Goal: Task Accomplishment & Management: Manage account settings

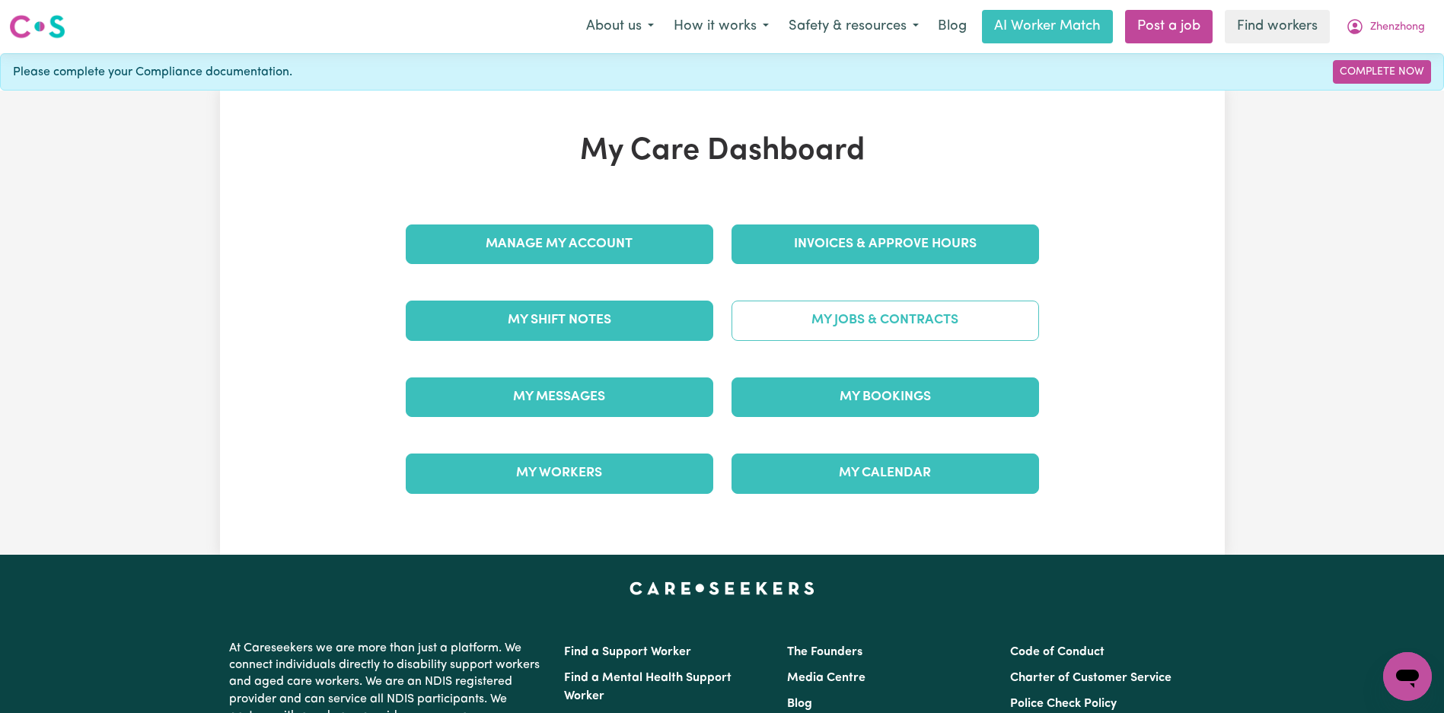
click at [818, 303] on link "My Jobs & Contracts" at bounding box center [885, 321] width 308 height 40
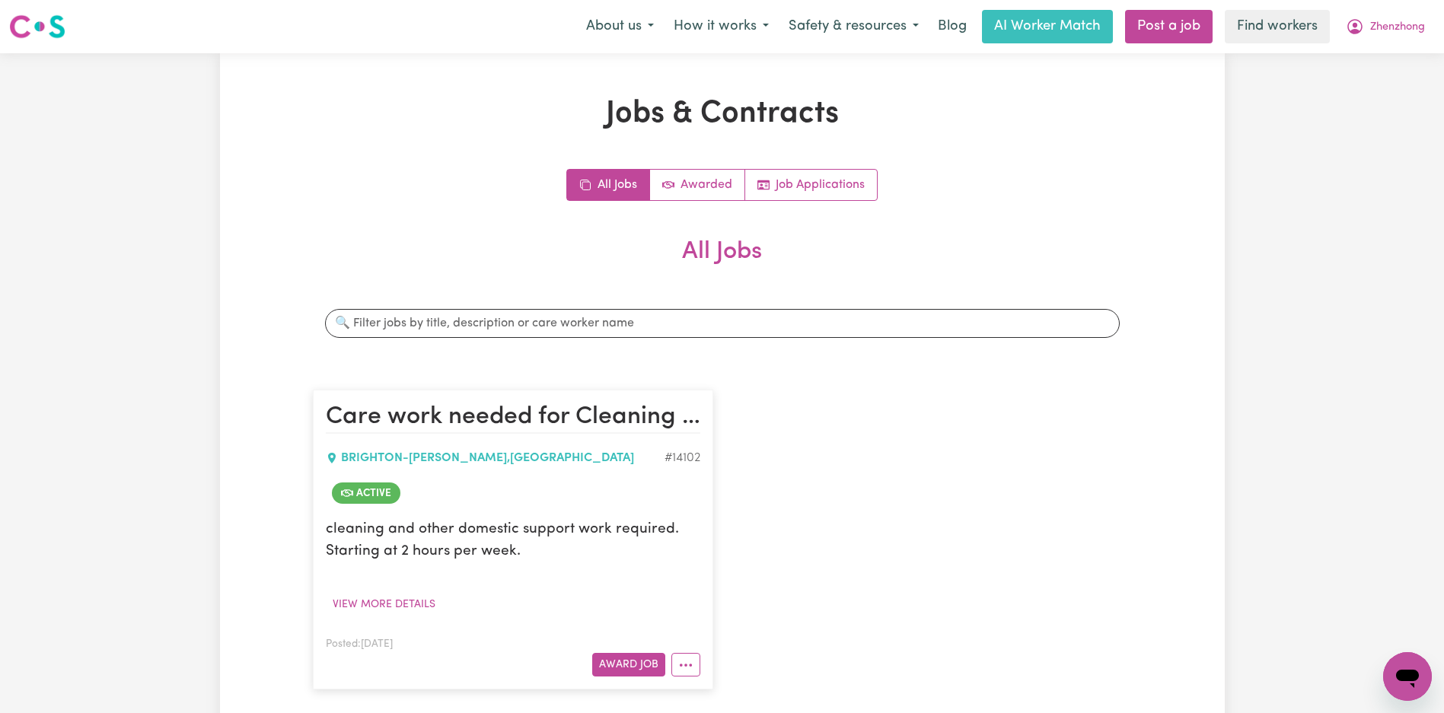
scroll to position [156, 0]
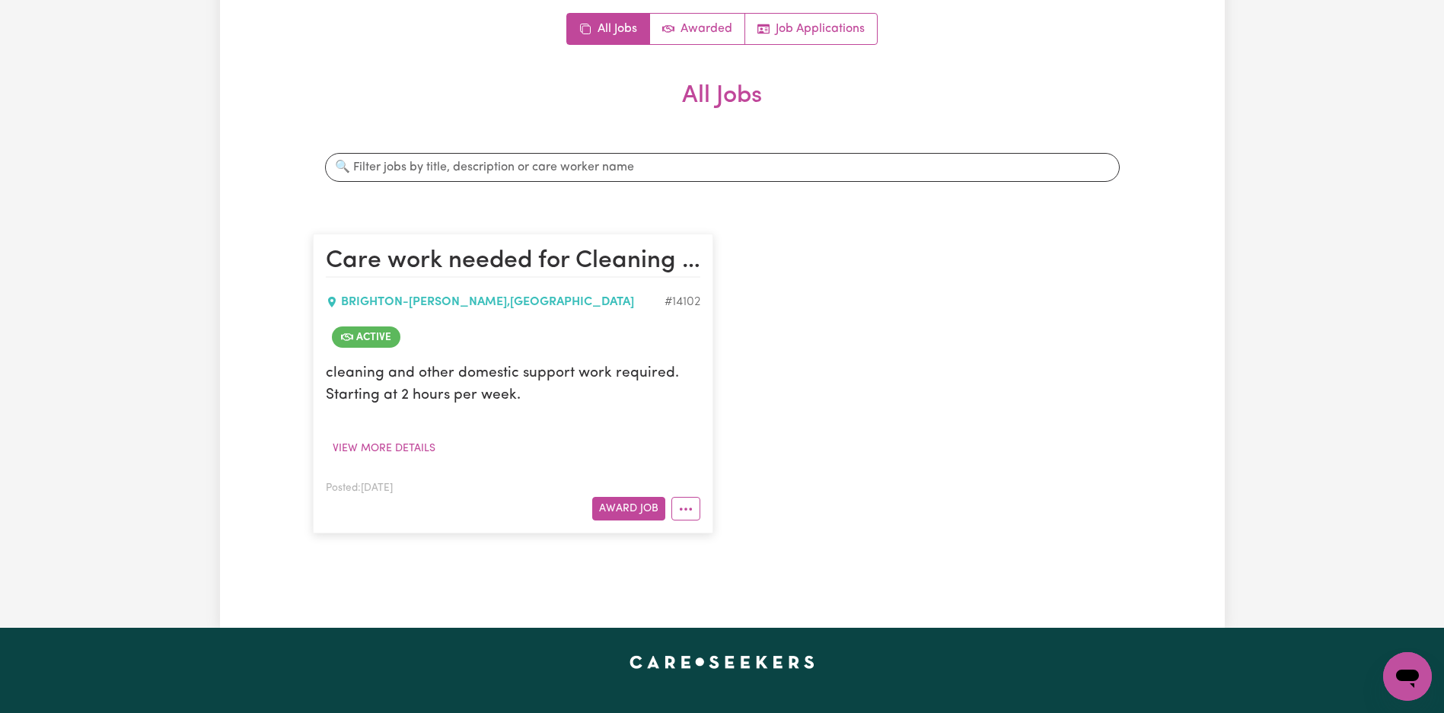
click at [855, 457] on div "Care work needed for Cleaning Services, Domestic Assistance (light duties only)…" at bounding box center [722, 383] width 837 height 330
click at [678, 505] on icon "More options" at bounding box center [685, 509] width 15 height 15
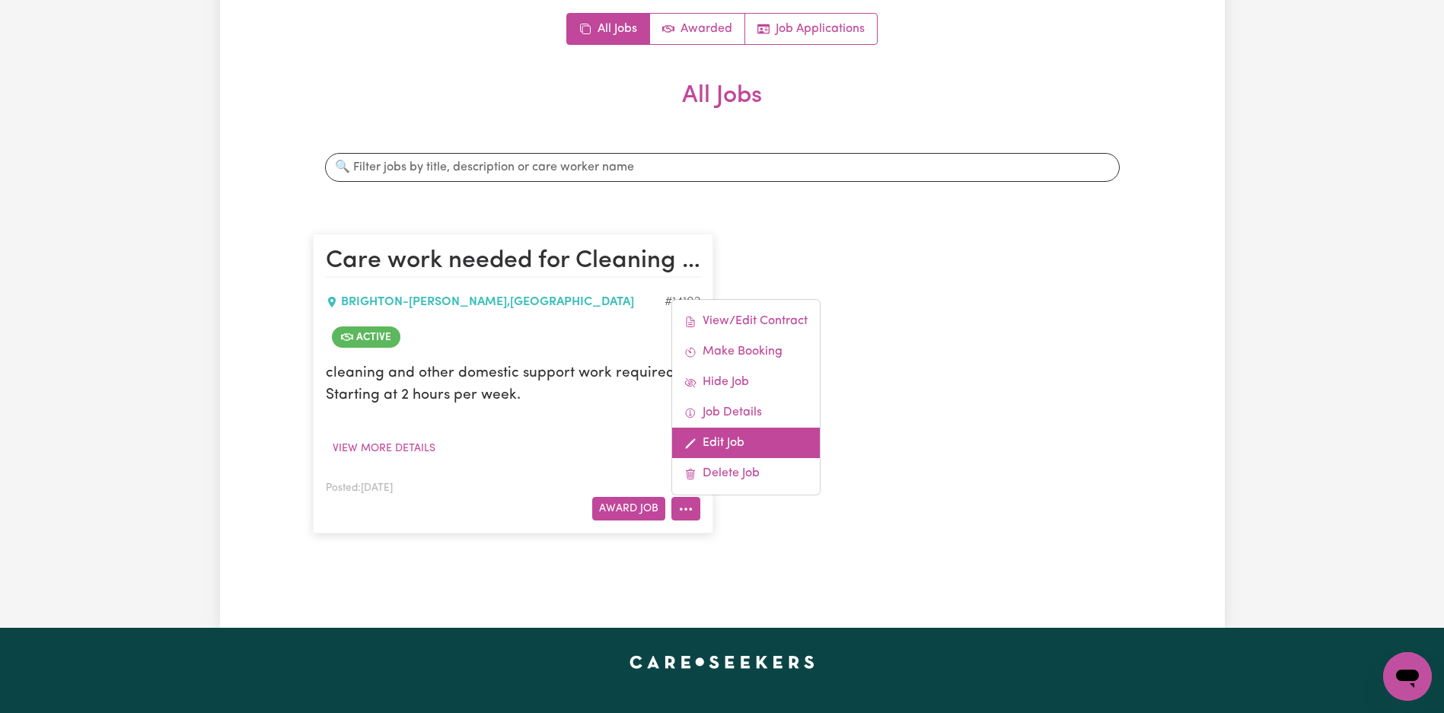
click at [750, 435] on link "Edit Job" at bounding box center [746, 443] width 148 height 30
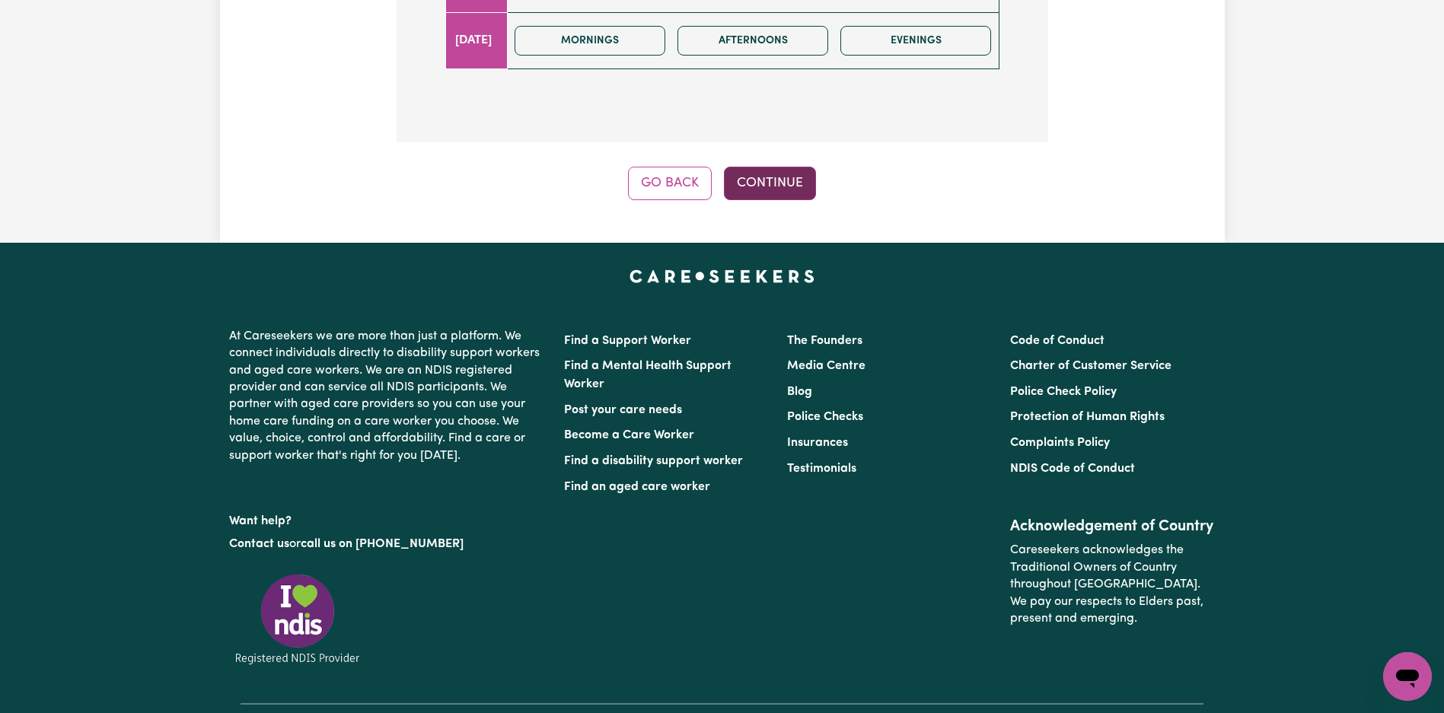
click at [798, 192] on button "Continue" at bounding box center [770, 183] width 92 height 33
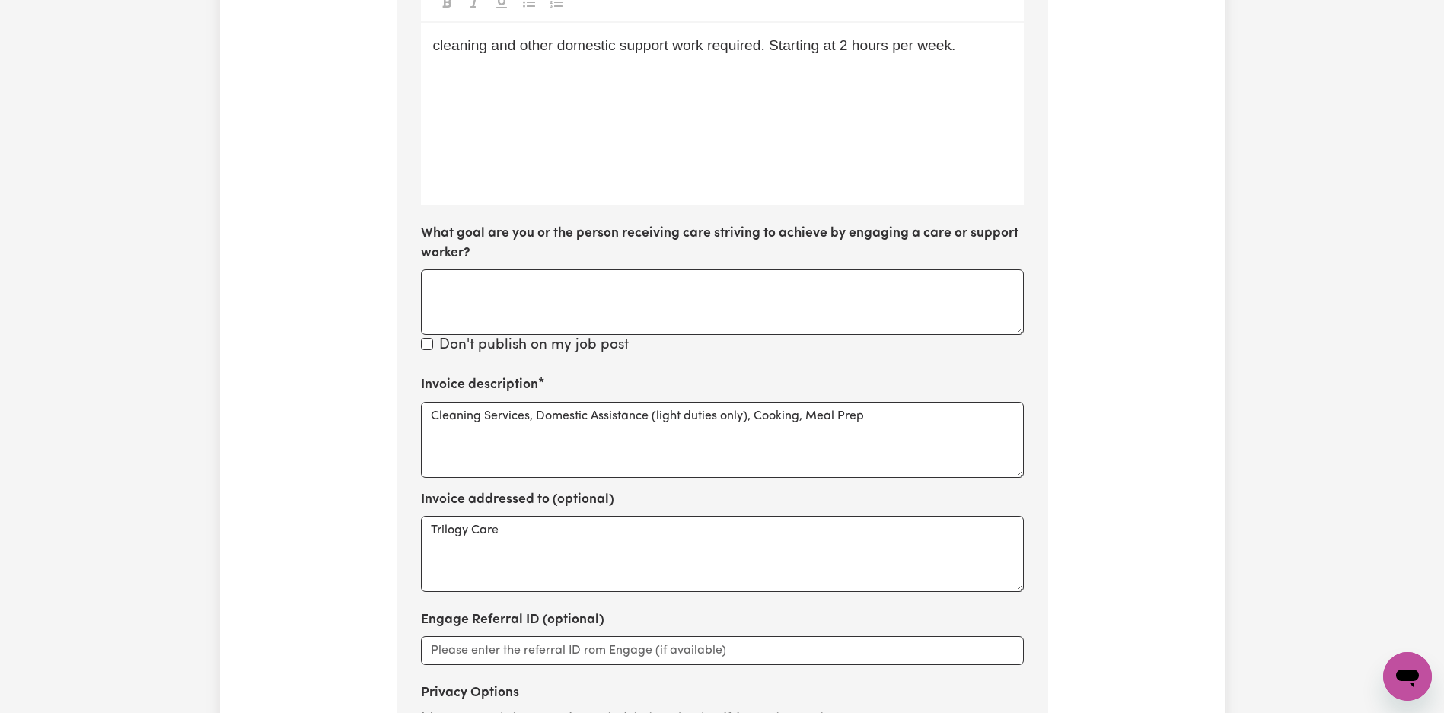
scroll to position [623, 0]
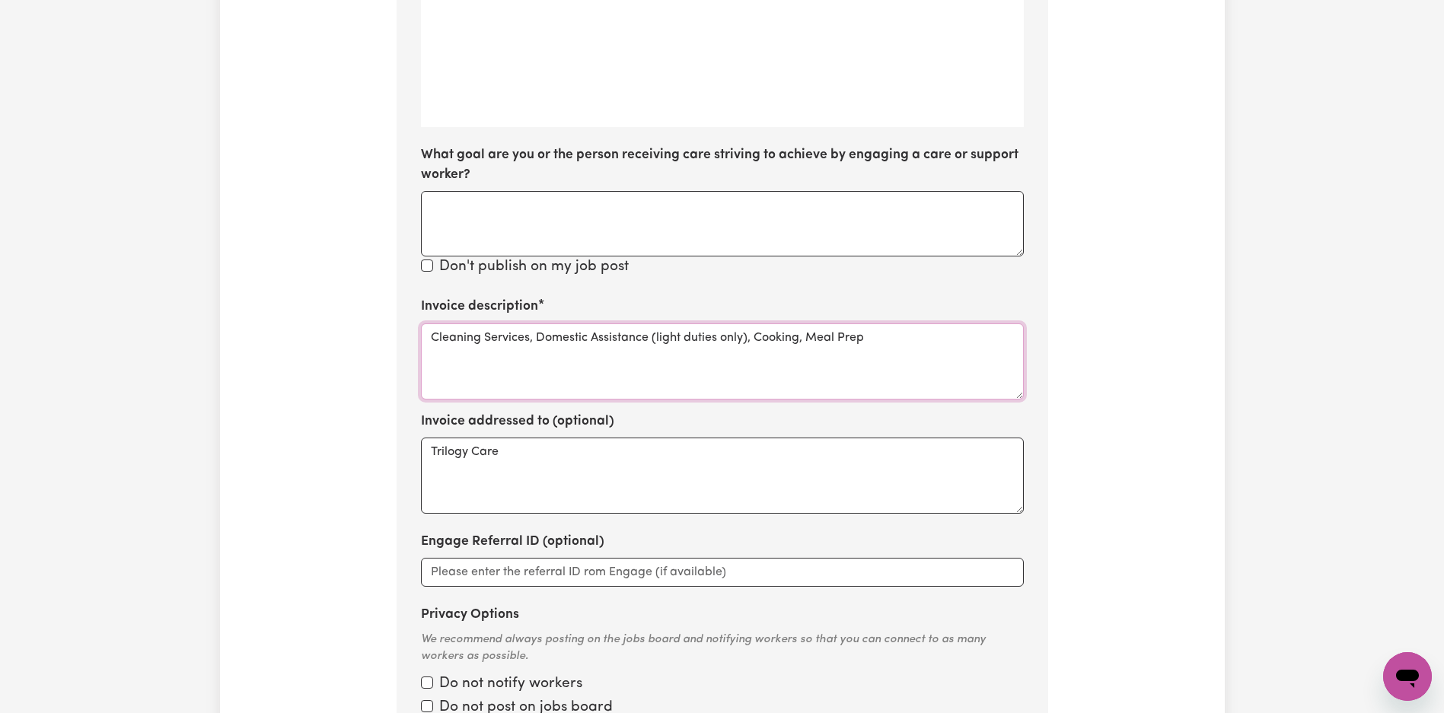
click at [766, 378] on textarea "Cleaning Services, Domestic Assistance (light duties only), Cooking, Meal Prep" at bounding box center [722, 361] width 603 height 76
click at [739, 357] on textarea "Cleaning Services, Domestic Assistance (light duties only), Cooking, Meal Prep" at bounding box center [722, 361] width 603 height 76
paste textarea "Domestic support"
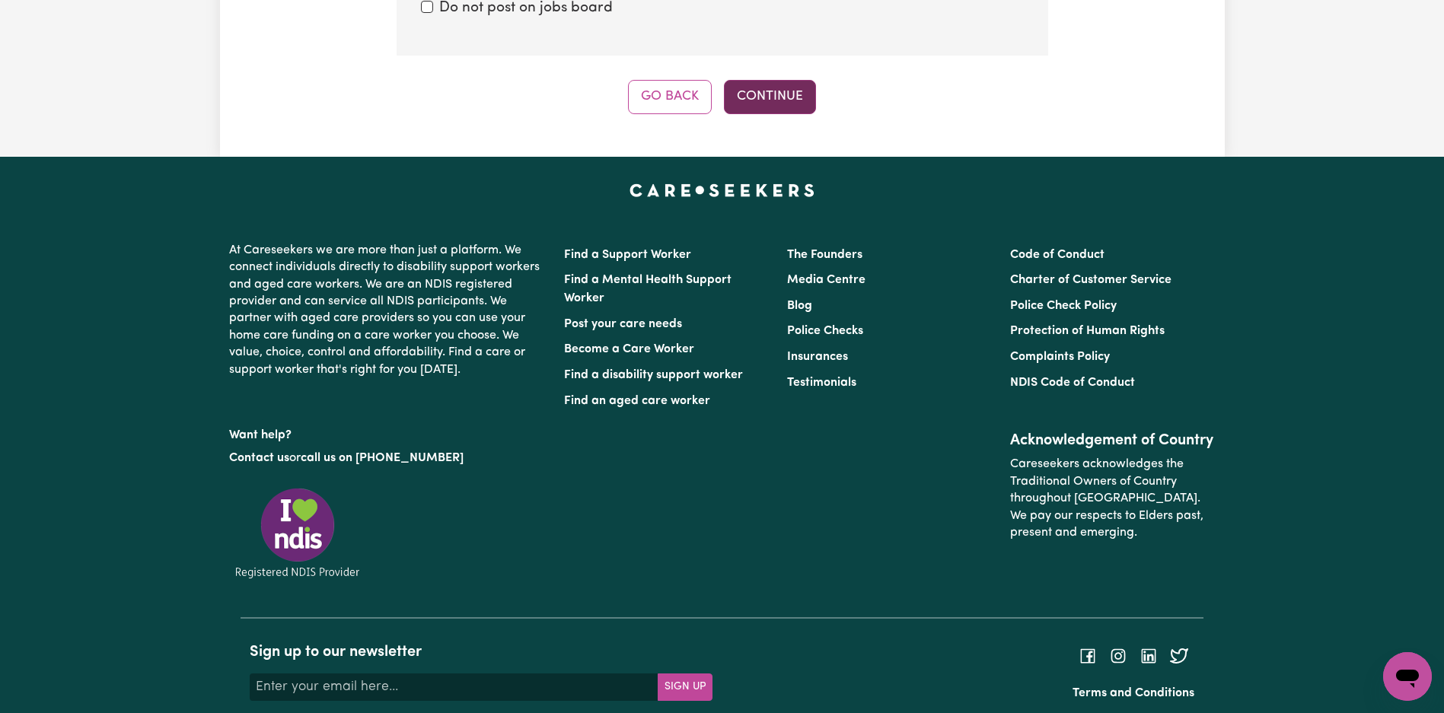
type textarea "Domestic support"
click at [782, 105] on button "Continue" at bounding box center [770, 96] width 92 height 33
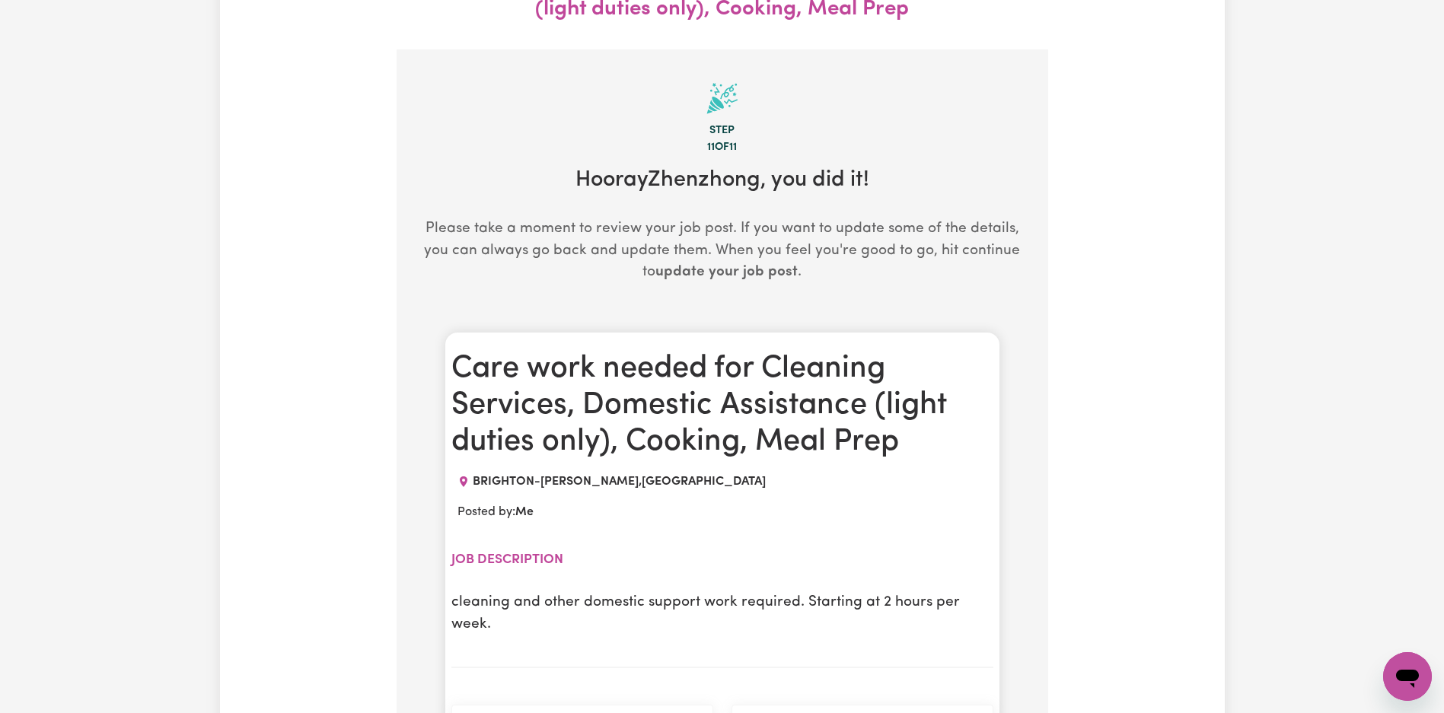
scroll to position [0, 0]
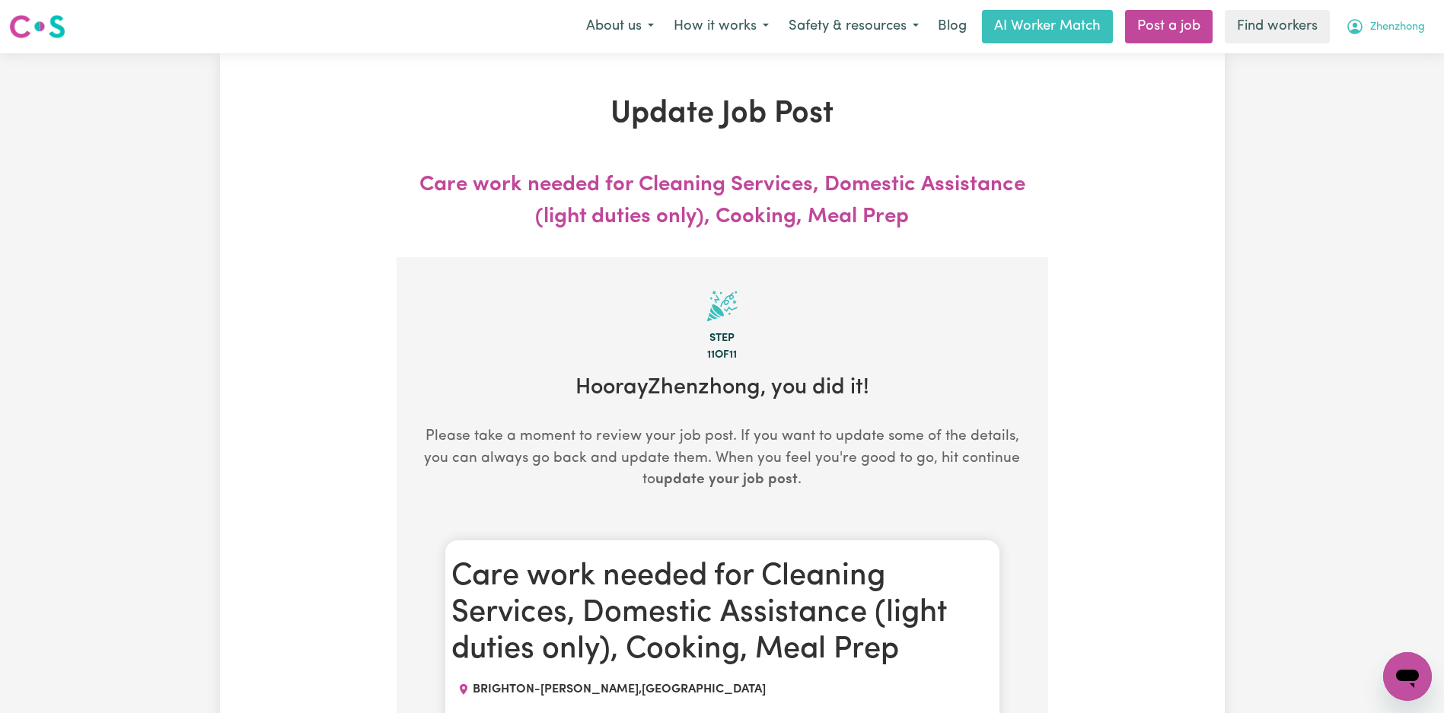
click at [1416, 24] on span "Zhenzhong" at bounding box center [1397, 27] width 55 height 17
click at [1386, 94] on link "Logout" at bounding box center [1374, 87] width 120 height 29
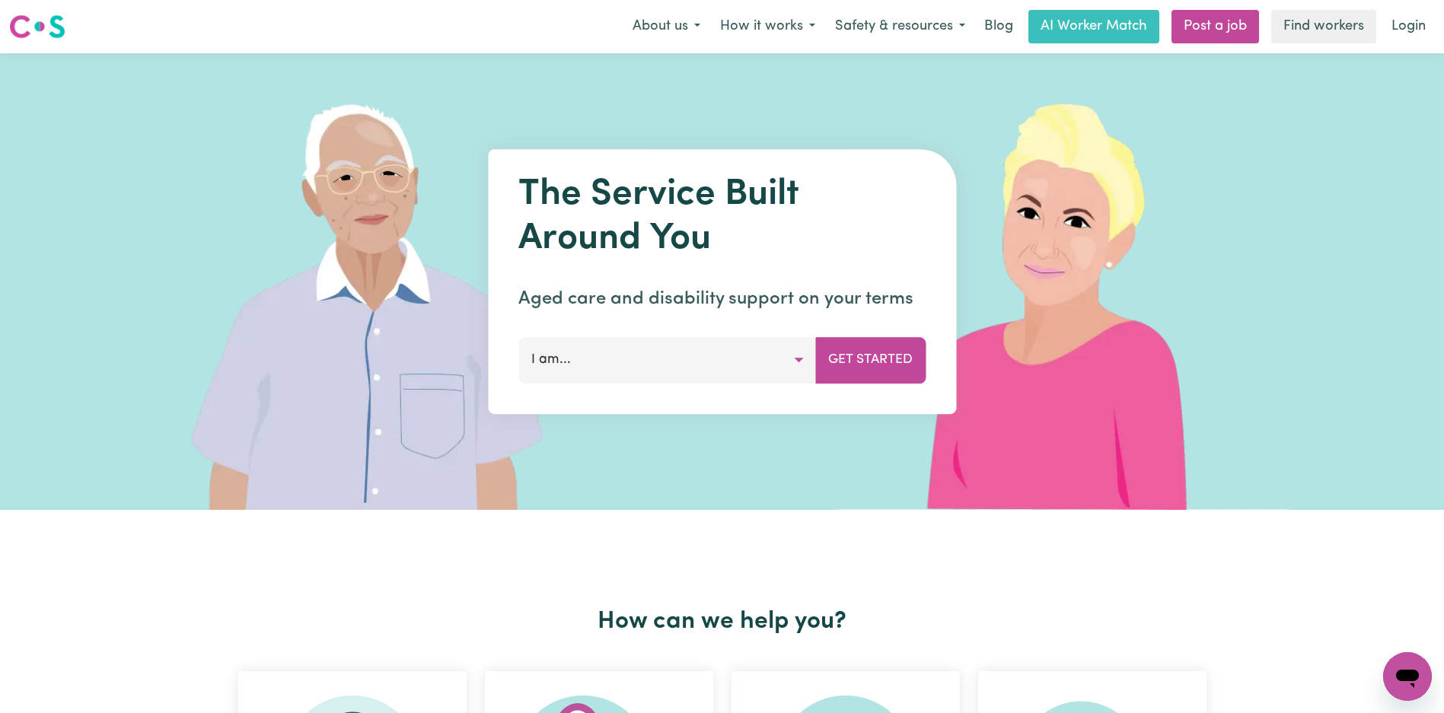
click at [1412, 24] on link "Login" at bounding box center [1408, 26] width 53 height 33
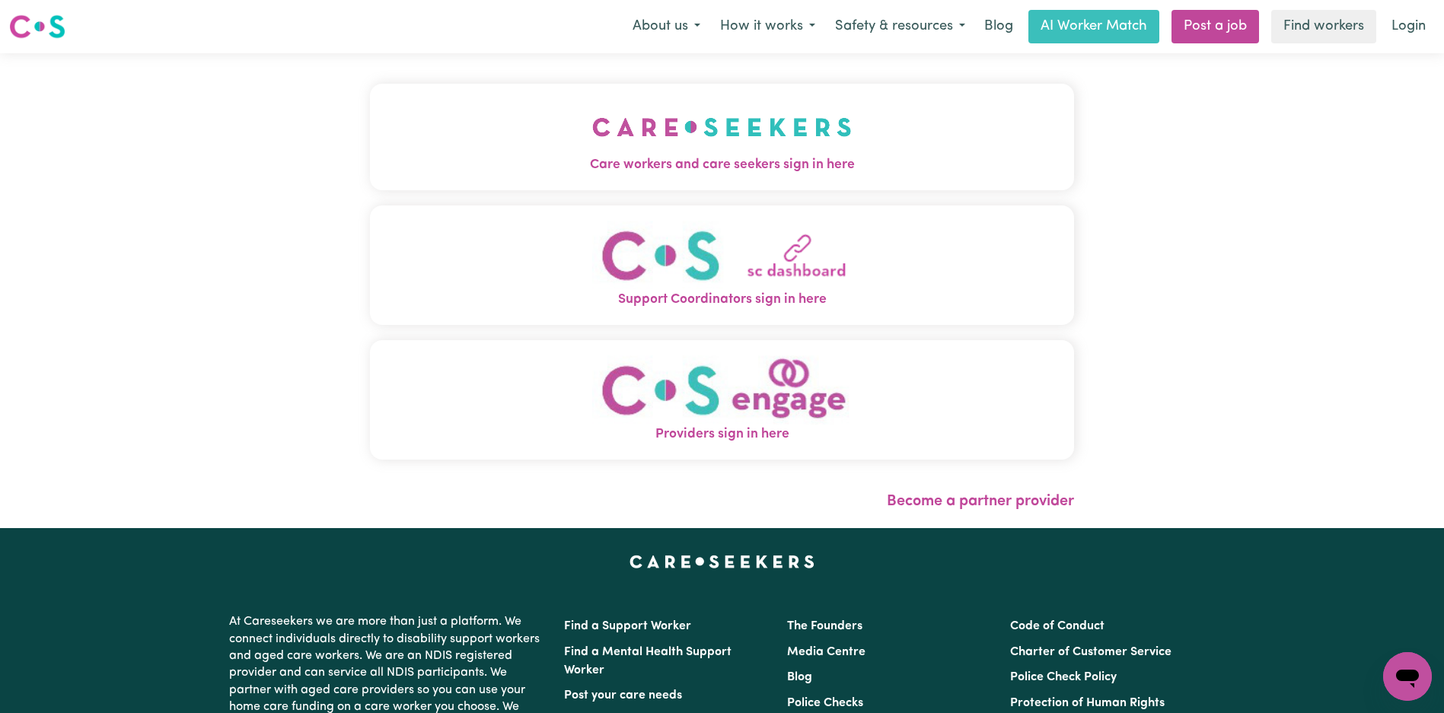
click at [592, 117] on img "Care workers and care seekers sign in here" at bounding box center [722, 127] width 260 height 56
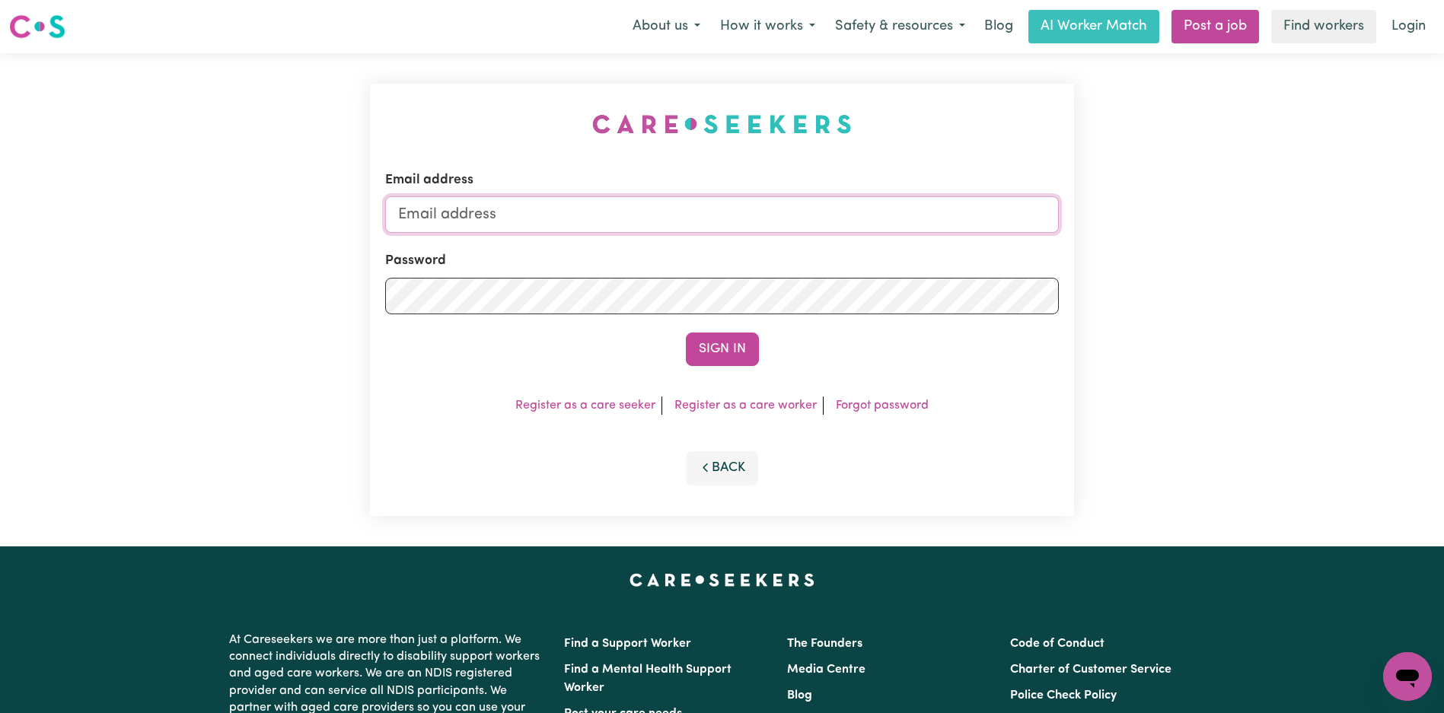
click at [728, 216] on input "Email address" at bounding box center [722, 214] width 674 height 37
drag, startPoint x: 575, startPoint y: 219, endPoint x: 581, endPoint y: 228, distance: 9.9
click at [575, 219] on input "superuser~" at bounding box center [722, 214] width 674 height 37
paste input "[EMAIL_ADDRESS][DOMAIN_NAME]"
type input "superuser~[EMAIL_ADDRESS][DOMAIN_NAME]"
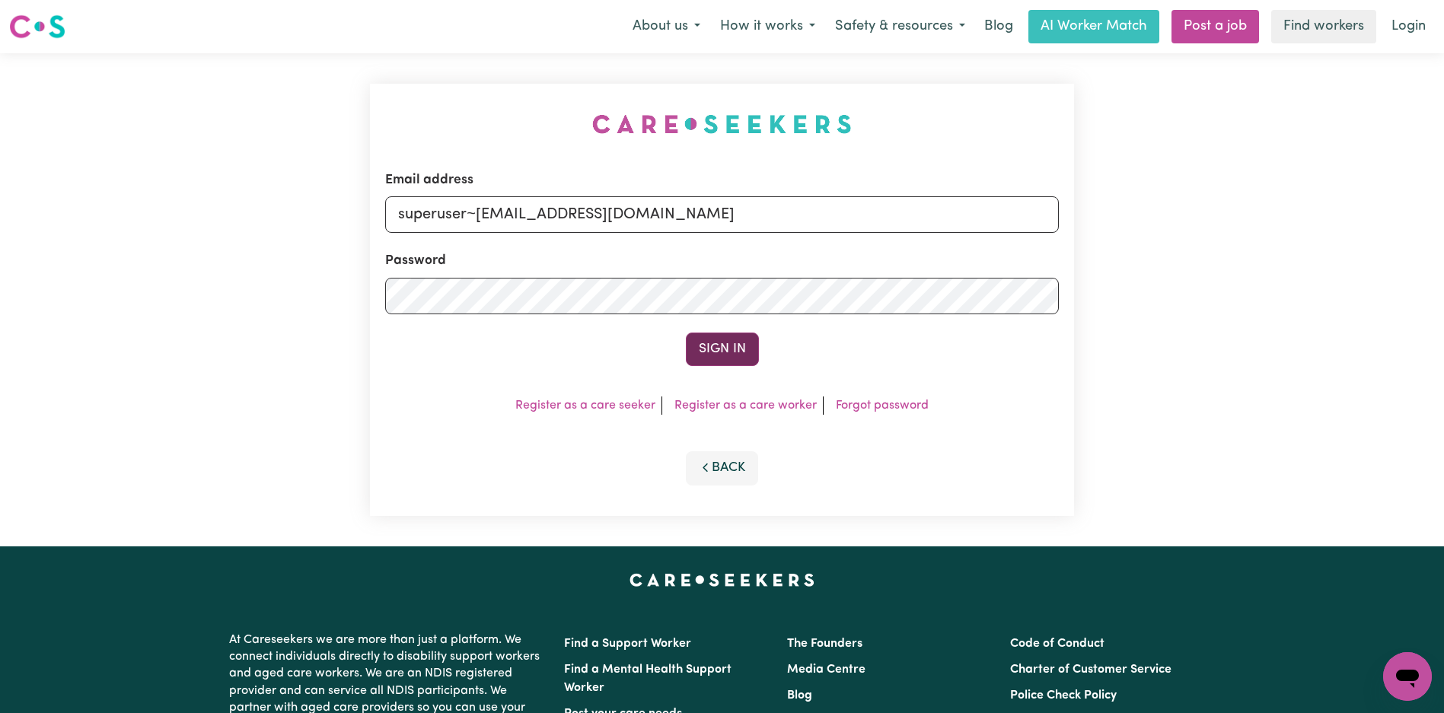
click at [728, 348] on button "Sign In" at bounding box center [722, 349] width 73 height 33
